Goal: Task Accomplishment & Management: Manage account settings

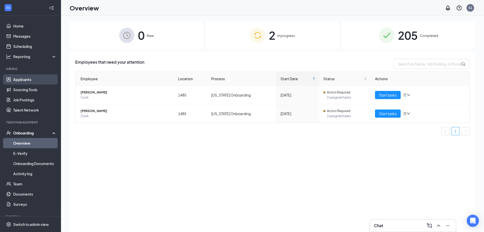
click at [15, 81] on link "Applicants" at bounding box center [34, 79] width 43 height 10
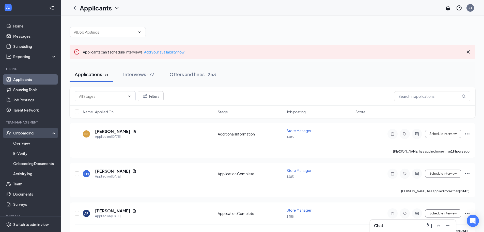
click at [42, 135] on div "Onboarding" at bounding box center [32, 132] width 39 height 5
click at [142, 72] on div "Interviews · 77" at bounding box center [138, 74] width 31 height 6
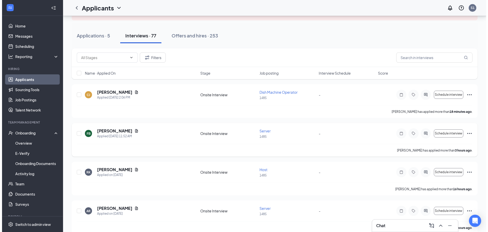
scroll to position [51, 0]
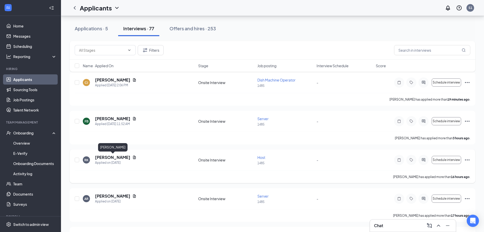
click at [116, 158] on h5 "[PERSON_NAME]" at bounding box center [112, 157] width 35 height 6
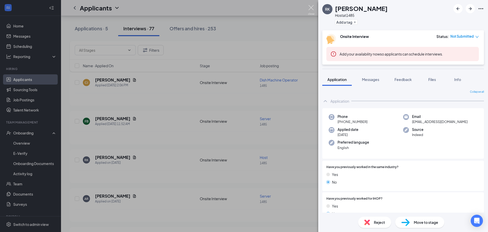
click at [311, 11] on img at bounding box center [311, 10] width 6 height 10
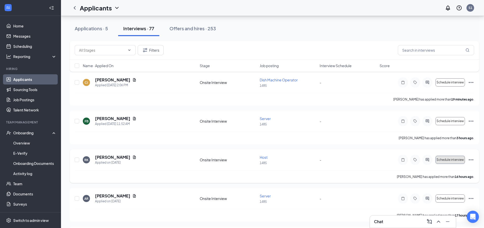
click at [438, 156] on button "Schedule interview" at bounding box center [450, 160] width 29 height 8
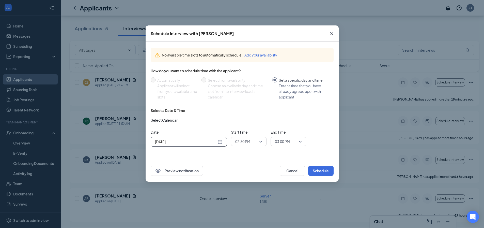
click at [184, 141] on input "[DATE]" at bounding box center [186, 142] width 62 height 6
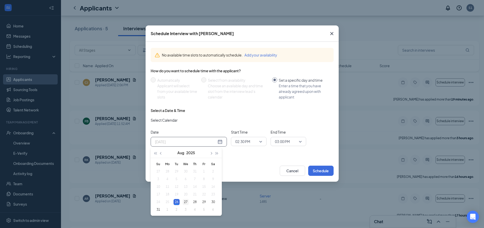
type input "[DATE]"
click at [184, 202] on div "27" at bounding box center [186, 202] width 6 height 6
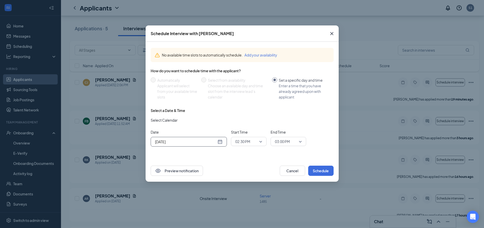
click at [234, 140] on input "search" at bounding box center [247, 141] width 26 height 9
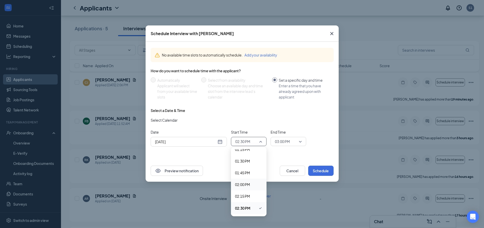
click at [241, 184] on span "02:00 PM" at bounding box center [242, 185] width 15 height 6
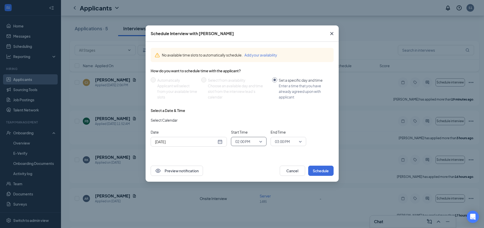
click at [281, 142] on span "03:00 PM" at bounding box center [282, 142] width 15 height 8
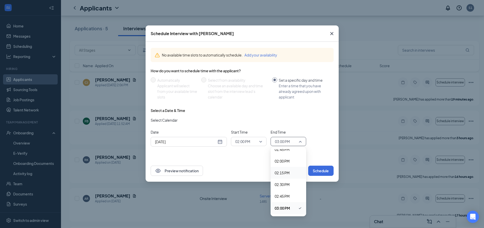
click at [282, 173] on span "02:15 PM" at bounding box center [282, 173] width 15 height 6
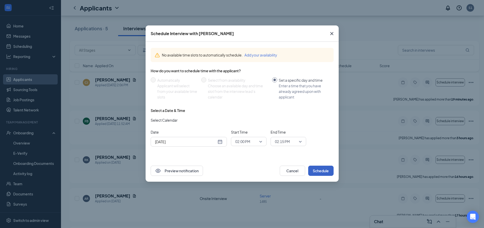
click at [315, 167] on button "Schedule" at bounding box center [320, 171] width 25 height 10
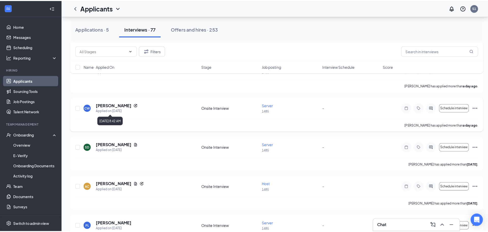
scroll to position [229, 0]
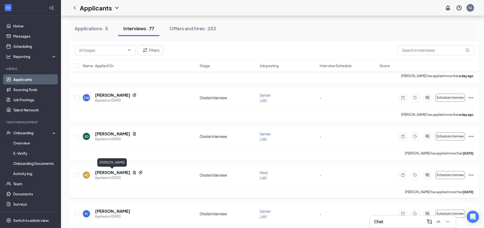
click at [115, 173] on h5 "[PERSON_NAME]" at bounding box center [112, 173] width 35 height 6
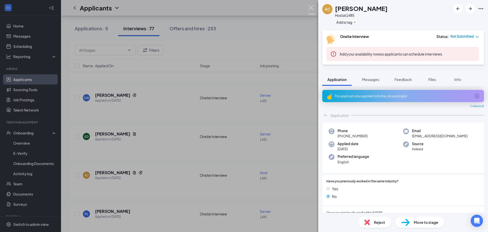
click at [308, 12] on img at bounding box center [311, 10] width 6 height 10
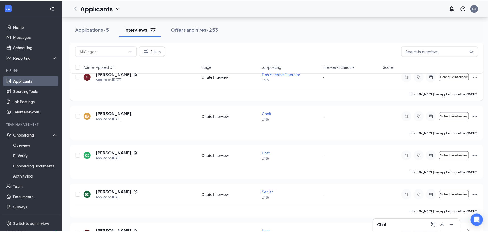
scroll to position [483, 0]
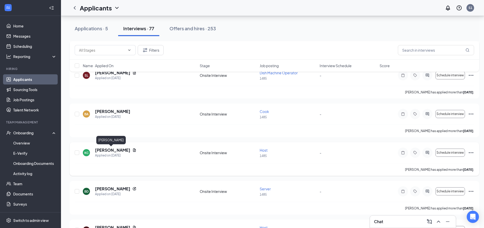
click at [114, 149] on h5 "[PERSON_NAME]" at bounding box center [112, 150] width 35 height 6
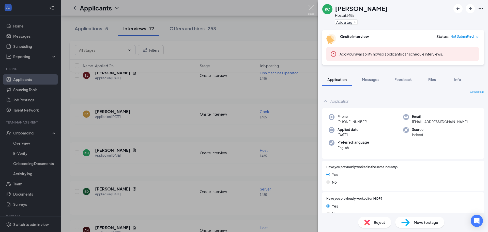
click at [312, 5] on div "[PERSON_NAME] [PERSON_NAME] Host at 1485 Add a tag Onsite Interview Status : No…" at bounding box center [244, 116] width 488 height 232
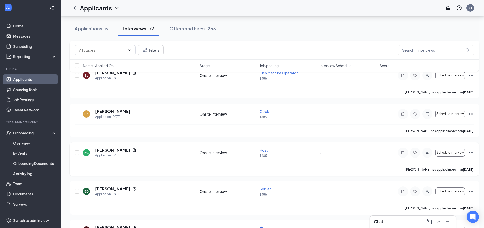
click at [442, 157] on div "Schedule interview" at bounding box center [436, 152] width 76 height 10
click at [442, 154] on span "Schedule interview" at bounding box center [450, 153] width 27 height 4
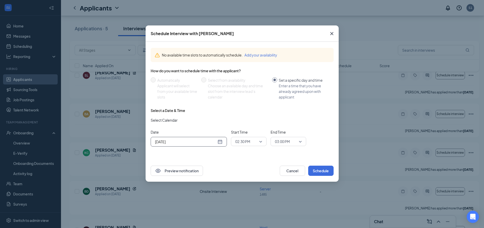
click at [208, 142] on input "[DATE]" at bounding box center [186, 142] width 62 height 6
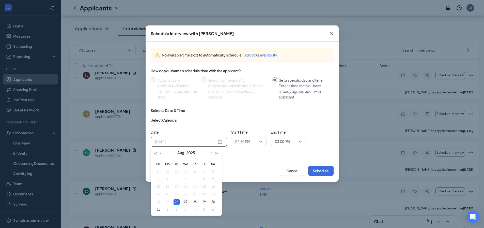
type input "[DATE]"
click at [187, 202] on div "27" at bounding box center [186, 202] width 6 height 6
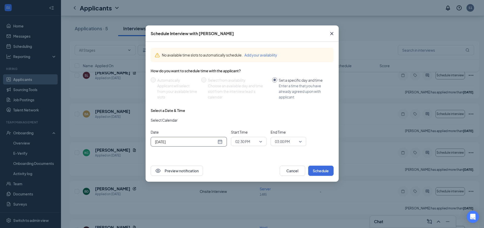
click at [244, 139] on span "02:30 PM" at bounding box center [242, 142] width 15 height 8
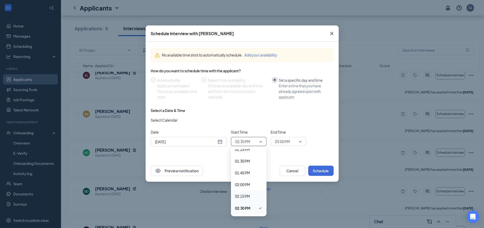
click at [244, 194] on span "02:15 PM" at bounding box center [242, 196] width 15 height 6
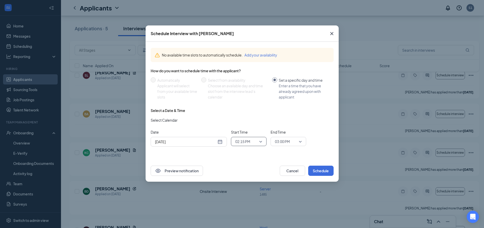
click at [276, 143] on span "03:00 PM" at bounding box center [282, 142] width 15 height 8
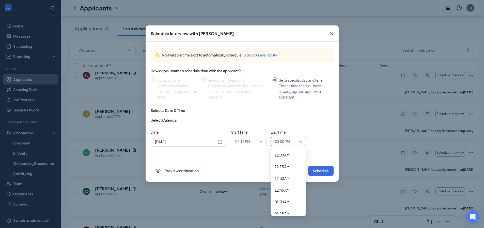
scroll to position [649, 0]
click at [290, 188] on div "02:30 PM" at bounding box center [289, 184] width 36 height 12
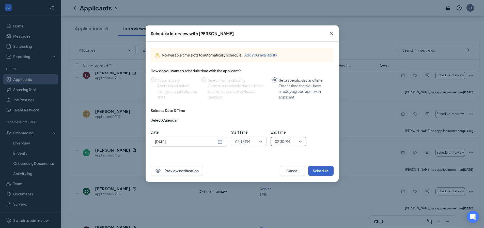
click at [315, 172] on button "Schedule" at bounding box center [320, 171] width 25 height 10
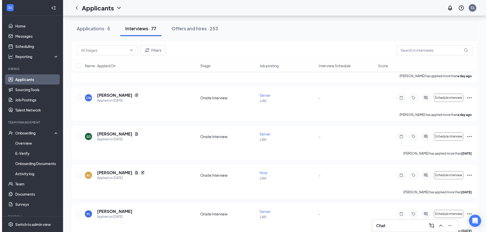
scroll to position [153, 0]
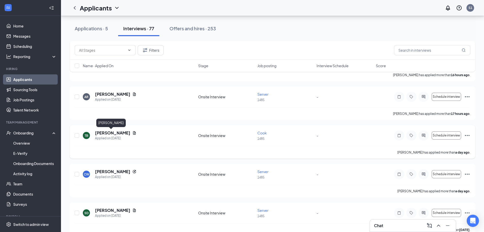
click at [102, 134] on h5 "[PERSON_NAME]" at bounding box center [112, 133] width 35 height 6
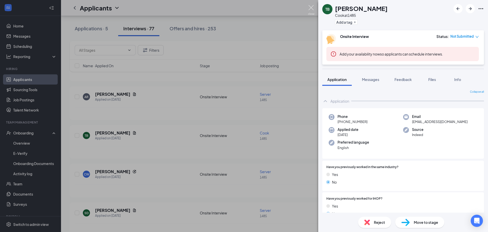
click at [314, 6] on img at bounding box center [311, 10] width 6 height 10
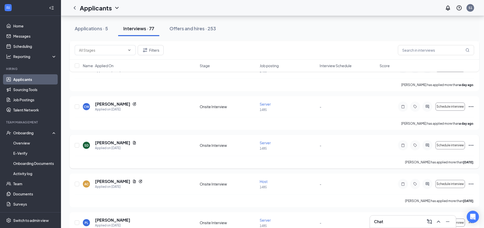
scroll to position [229, 0]
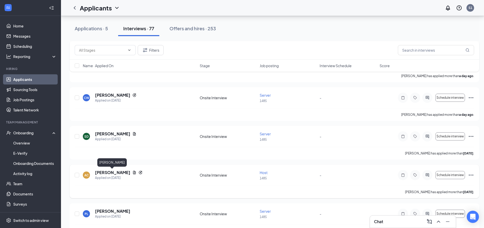
click at [111, 174] on h5 "[PERSON_NAME]" at bounding box center [112, 173] width 35 height 6
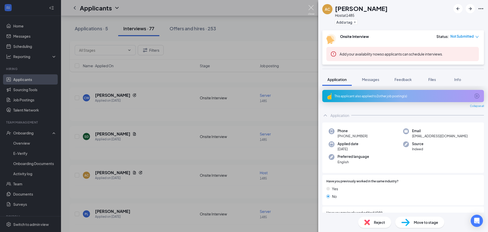
click at [309, 6] on img at bounding box center [311, 10] width 6 height 10
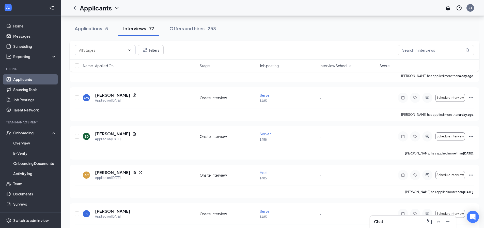
click at [388, 220] on div "Chat" at bounding box center [413, 221] width 78 height 8
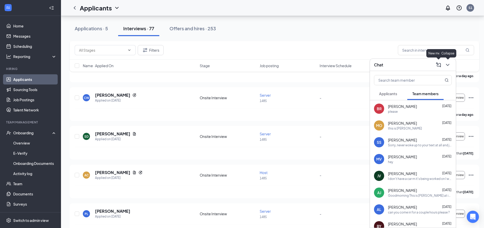
click at [449, 62] on icon "ChevronDown" at bounding box center [448, 65] width 6 height 6
